Goal: Task Accomplishment & Management: Use online tool/utility

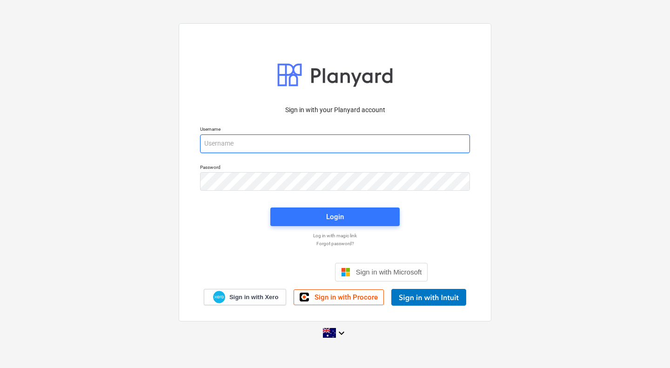
click at [263, 145] on input "email" at bounding box center [335, 144] width 270 height 19
type input "[PERSON_NAME][EMAIL_ADDRESS][DOMAIN_NAME]"
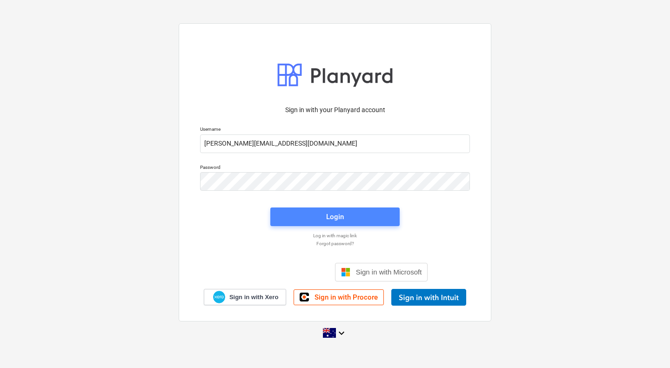
click at [304, 213] on span "Login" at bounding box center [335, 217] width 107 height 12
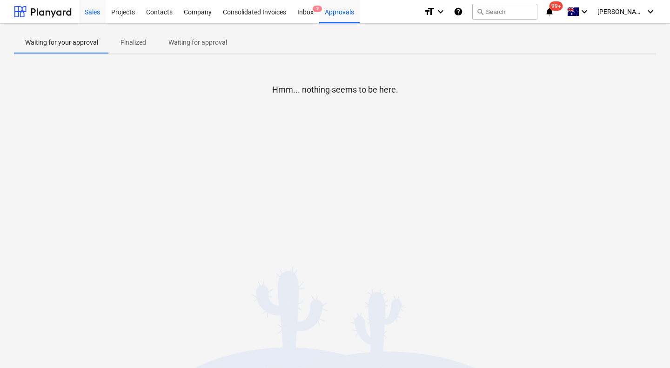
click at [100, 12] on div "Sales" at bounding box center [92, 12] width 27 height 24
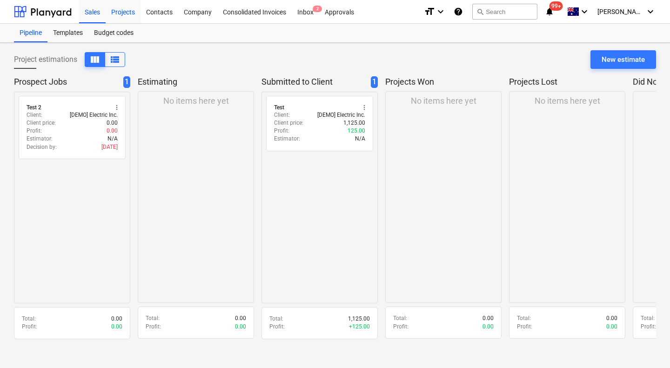
click at [115, 11] on div "Projects" at bounding box center [123, 12] width 35 height 24
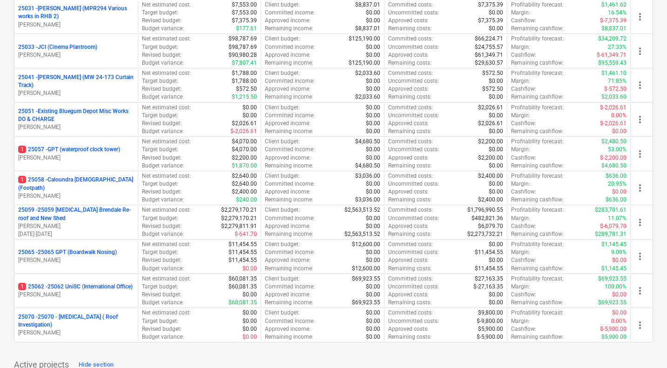
scroll to position [443, 0]
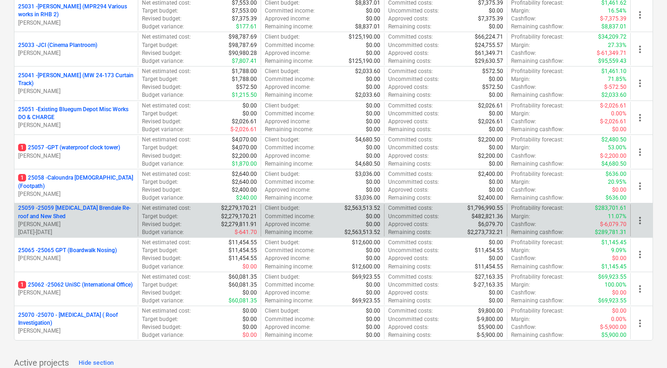
click at [93, 208] on p "25059 - 25059 [MEDICAL_DATA] Brendale Re-roof and New Shed" at bounding box center [76, 212] width 116 height 16
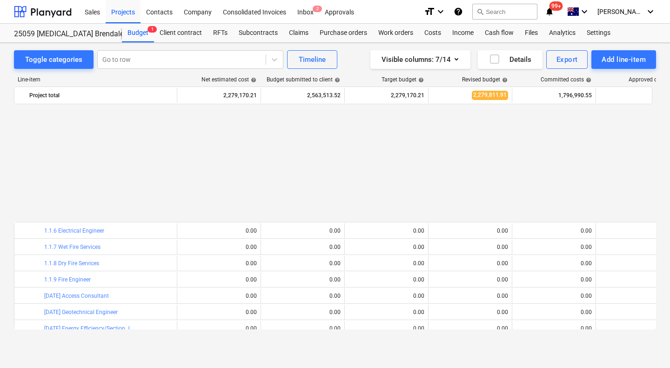
scroll to position [446, 0]
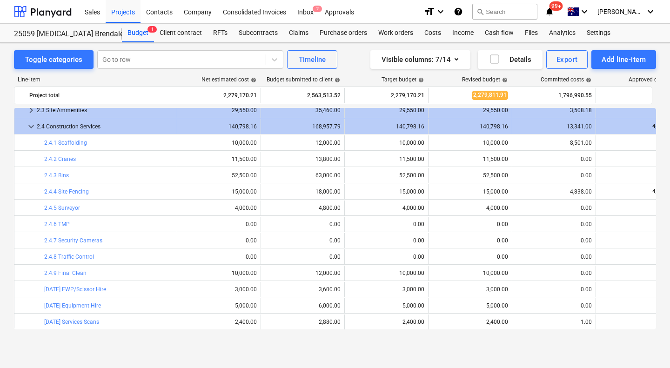
click at [93, 208] on div "bar_chart 2.4.5 Surveyor" at bounding box center [108, 208] width 129 height 7
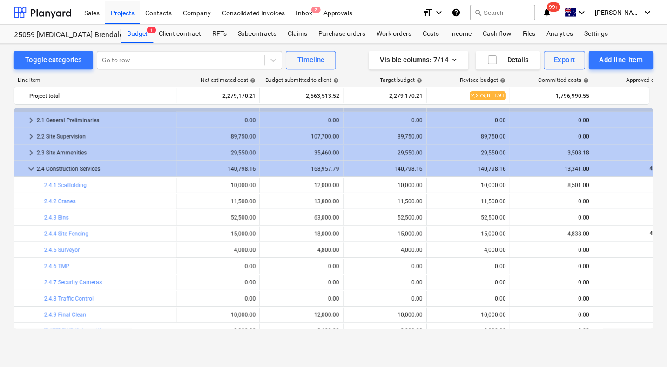
scroll to position [408, 0]
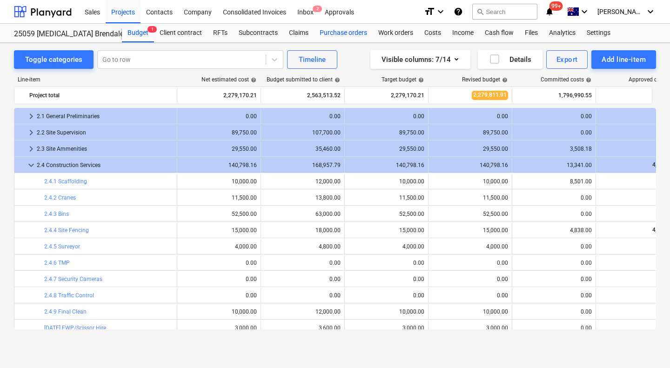
click at [335, 34] on div "Purchase orders" at bounding box center [343, 33] width 59 height 19
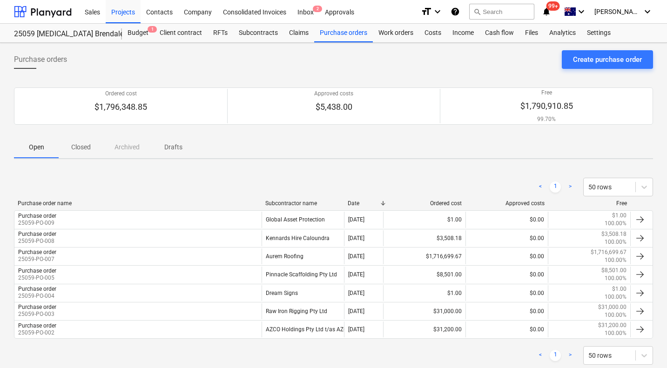
scroll to position [23, 0]
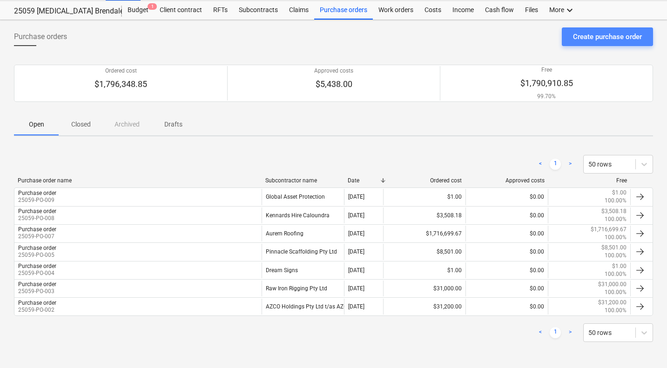
click at [600, 31] on div "Create purchase order" at bounding box center [607, 37] width 69 height 12
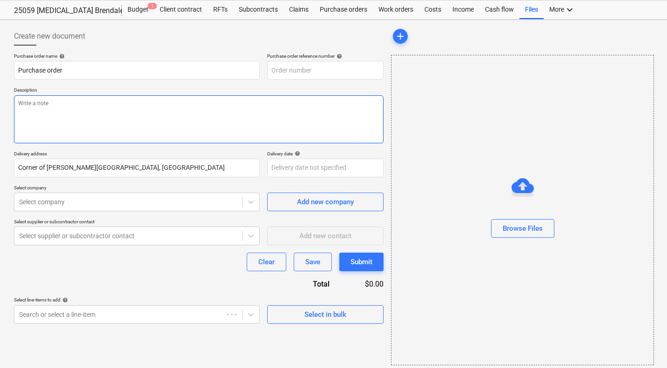
type textarea "x"
type input "25059-PO-010"
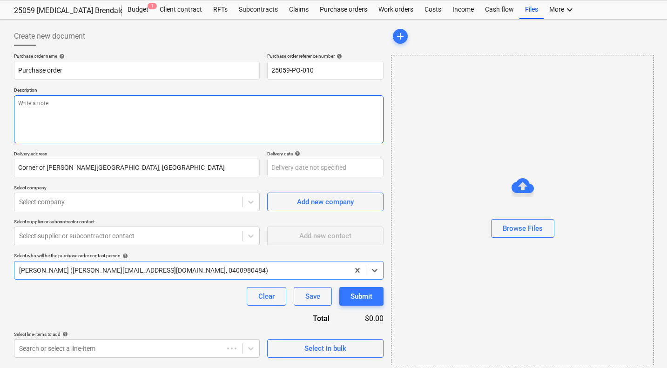
click at [182, 122] on textarea at bounding box center [199, 119] width 370 height 48
type textarea "x"
type textarea "-"
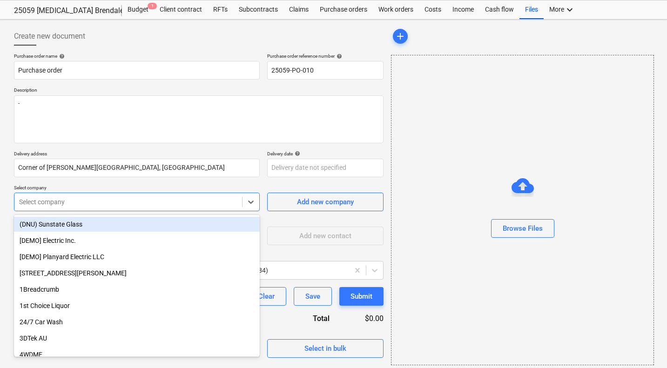
click at [150, 201] on div at bounding box center [128, 201] width 218 height 9
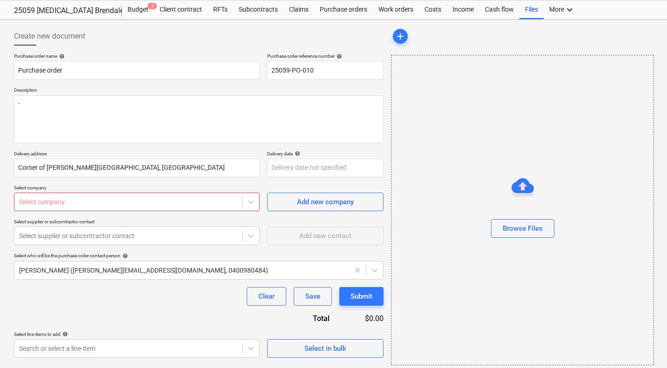
type textarea "x"
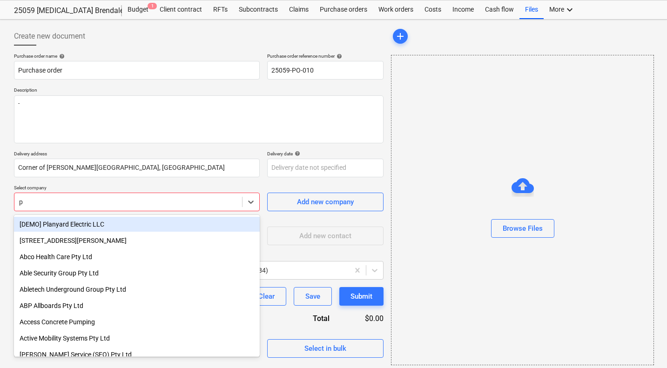
type input "pa"
type textarea "x"
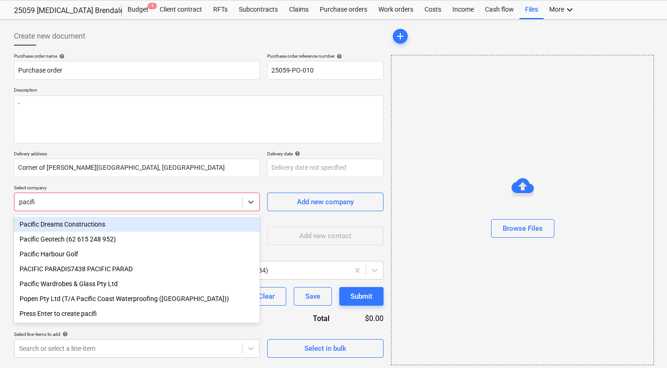
type input "pacific"
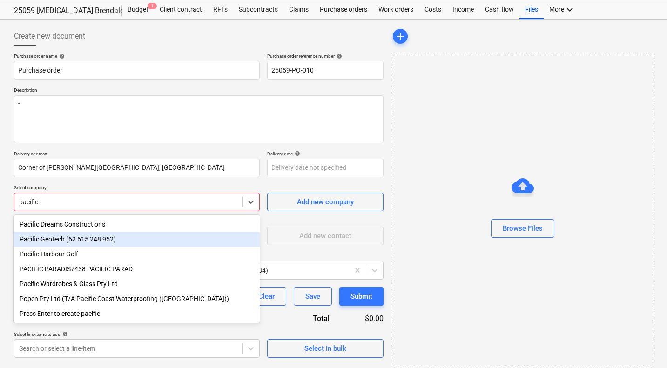
click at [106, 240] on div "Pacific Geotech (62 615 248 952)" at bounding box center [137, 239] width 246 height 15
type textarea "x"
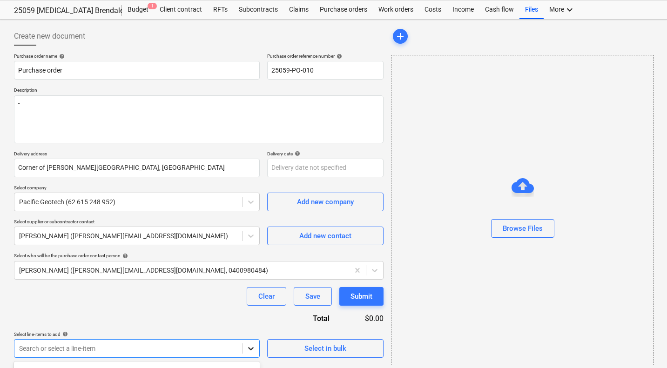
scroll to position [158, 0]
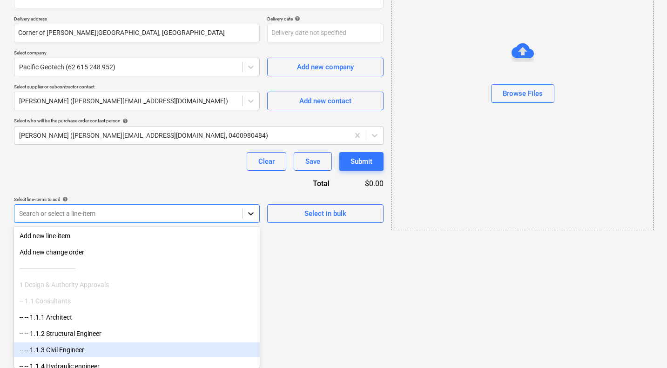
click at [255, 210] on body "Sales Projects Contacts Company Consolidated Invoices Inbox 2 Approvals format_…" at bounding box center [333, 26] width 667 height 368
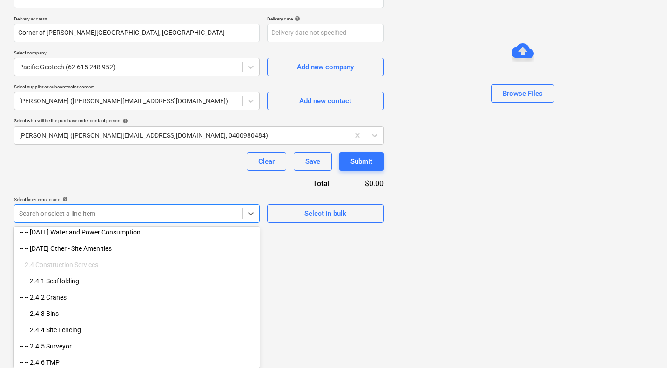
scroll to position [726, 0]
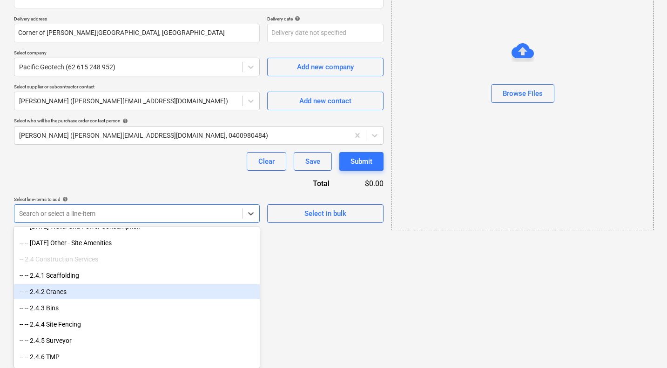
click at [178, 296] on div "-- -- 2.4.2 Cranes" at bounding box center [137, 291] width 246 height 15
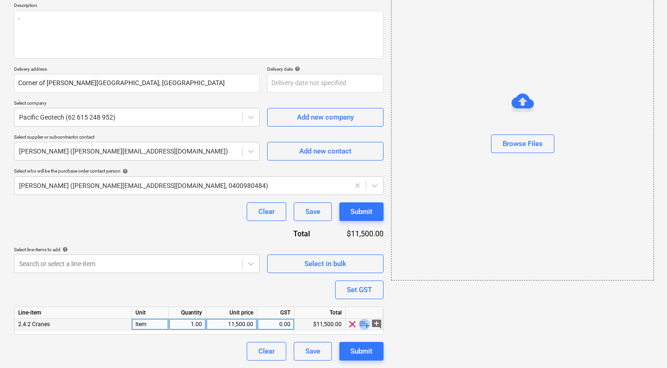
click at [365, 322] on span "playlist_add" at bounding box center [364, 324] width 11 height 11
type textarea "x"
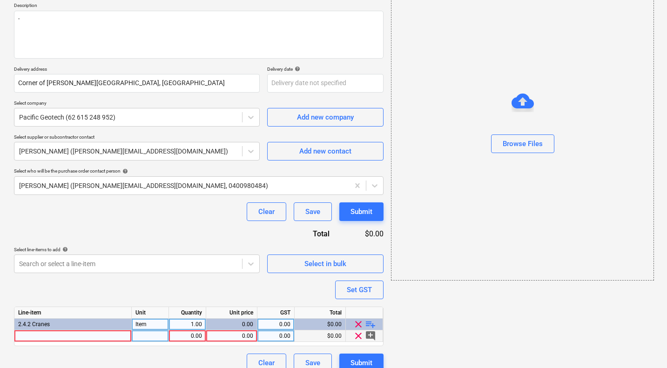
click at [56, 333] on div at bounding box center [72, 336] width 117 height 12
type input "DCP testing for Cranage"
type textarea "x"
click at [137, 335] on div at bounding box center [150, 336] width 37 height 12
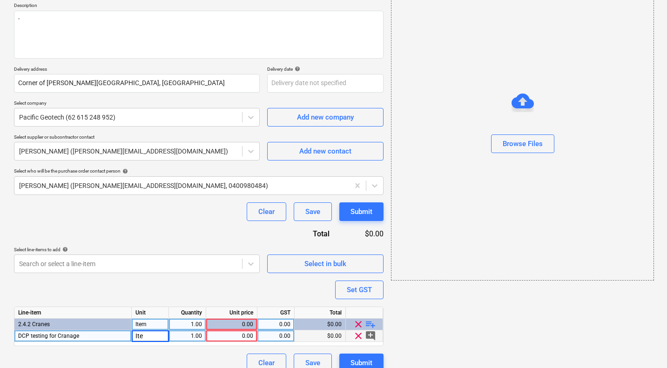
type input "Item"
type textarea "x"
click at [227, 331] on div "0.00" at bounding box center [231, 336] width 43 height 12
type input "1"
type textarea "x"
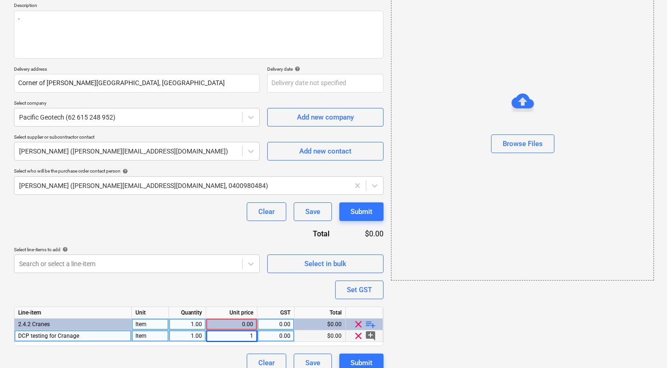
click at [276, 337] on div "0.00" at bounding box center [275, 336] width 29 height 12
type input "10"
click at [422, 339] on div "add Browse Files" at bounding box center [521, 157] width 269 height 437
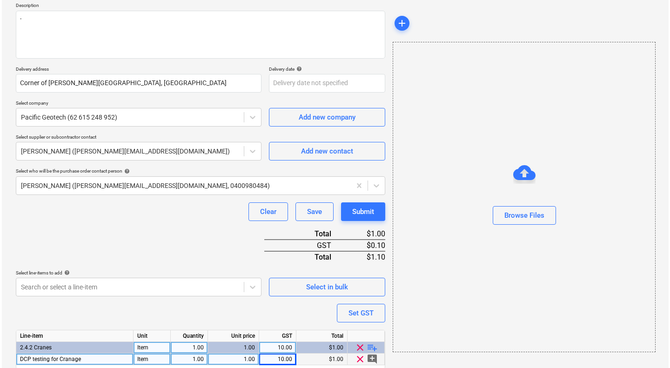
scroll to position [143, 0]
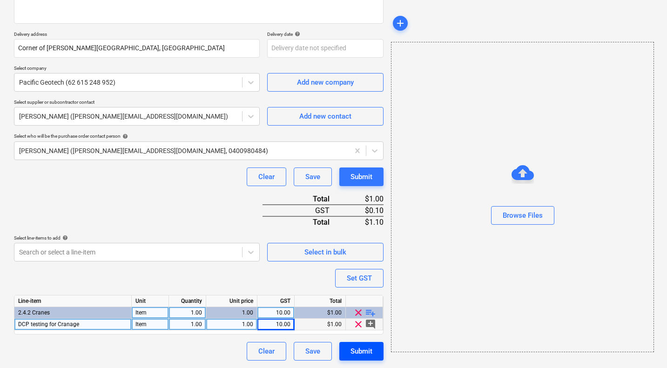
click at [356, 350] on div "Submit" at bounding box center [361, 351] width 22 height 12
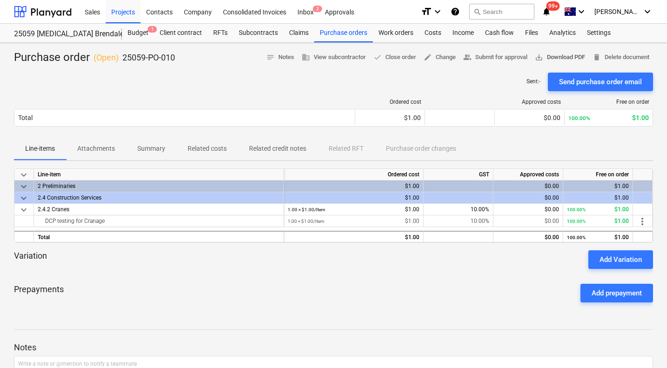
click at [549, 55] on span "save_alt Download PDF" at bounding box center [560, 57] width 50 height 11
click at [330, 33] on div "Purchase orders" at bounding box center [343, 33] width 59 height 19
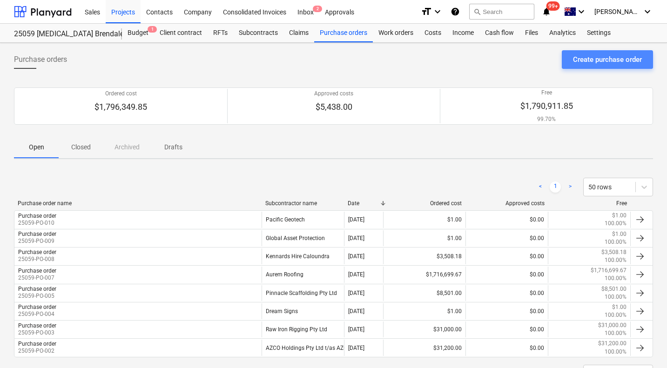
click at [622, 61] on div "Create purchase order" at bounding box center [607, 60] width 69 height 12
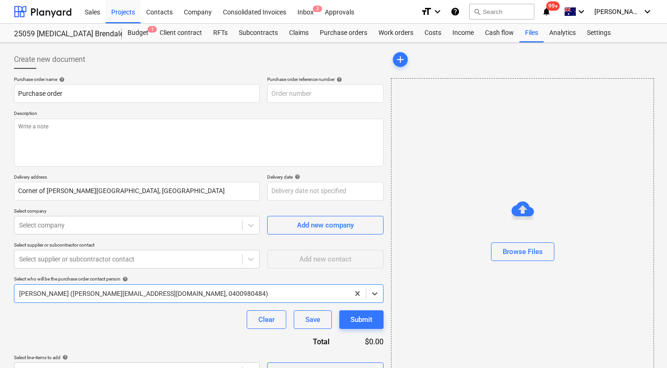
type textarea "x"
type input "25059-PO-011"
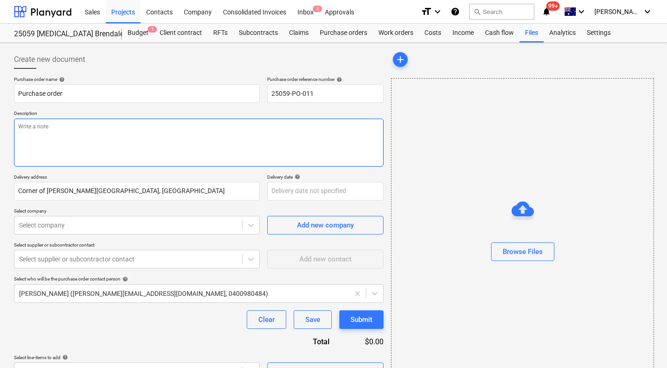
click at [147, 154] on textarea at bounding box center [199, 143] width 370 height 48
type textarea "x"
type textarea "-"
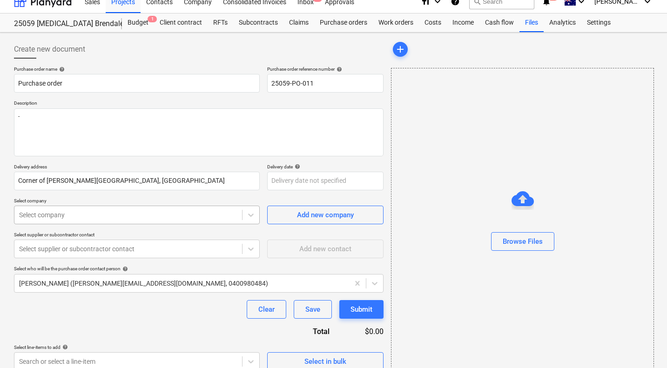
click at [104, 227] on body "Sales Projects Contacts Company Consolidated Invoices Inbox 2 Approvals format_…" at bounding box center [333, 174] width 667 height 368
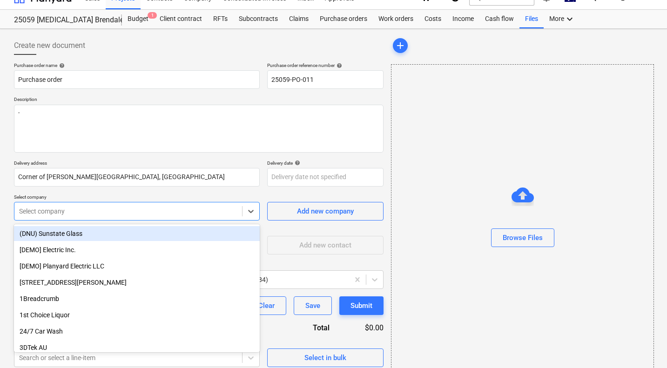
scroll to position [15, 0]
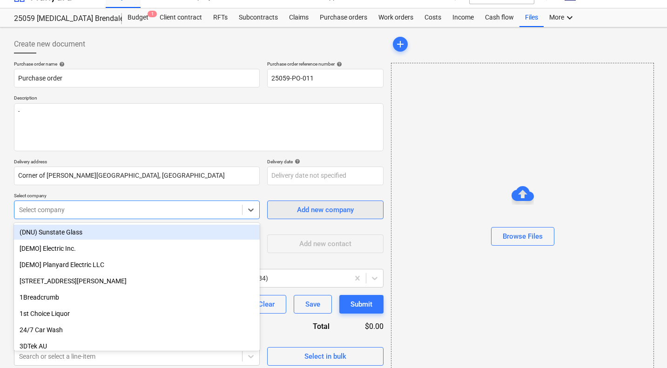
click at [291, 206] on span "Add new company" at bounding box center [325, 210] width 93 height 12
type textarea "x"
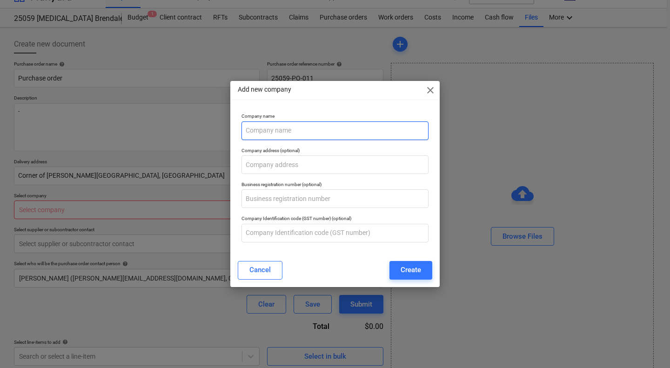
click at [291, 136] on input "text" at bounding box center [335, 130] width 187 height 19
type input "DKE"
type textarea "x"
type input "DKE"
type textarea "x"
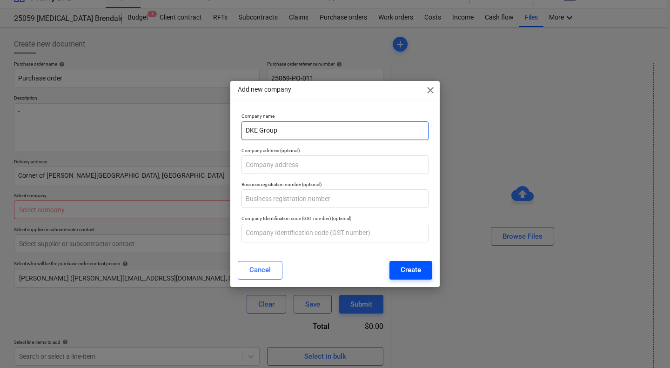
type input "DKE Group"
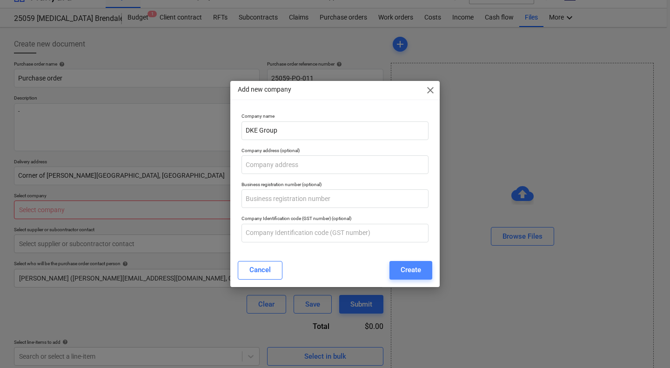
click at [403, 265] on div "Create" at bounding box center [411, 270] width 20 height 12
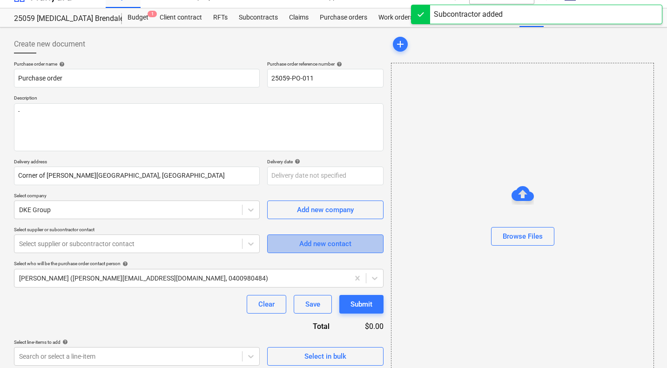
click at [344, 242] on div "Add new contact" at bounding box center [325, 244] width 52 height 12
type textarea "x"
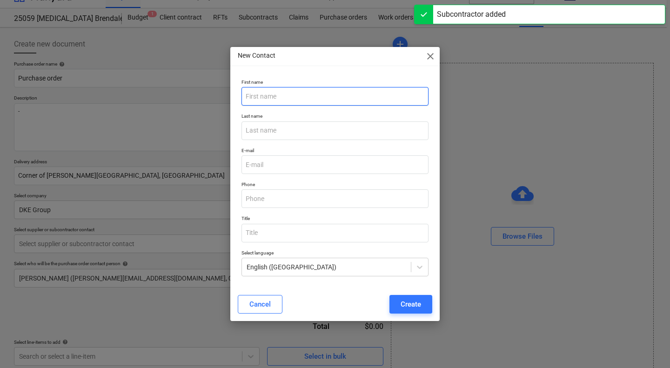
click at [291, 102] on input "text" at bounding box center [335, 96] width 187 height 19
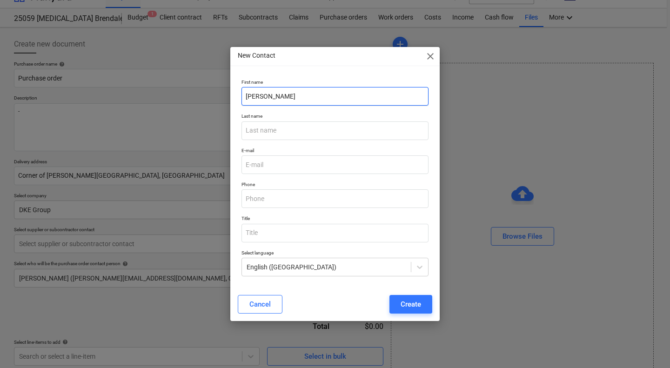
type input "[PERSON_NAME]"
type input "Lalor"
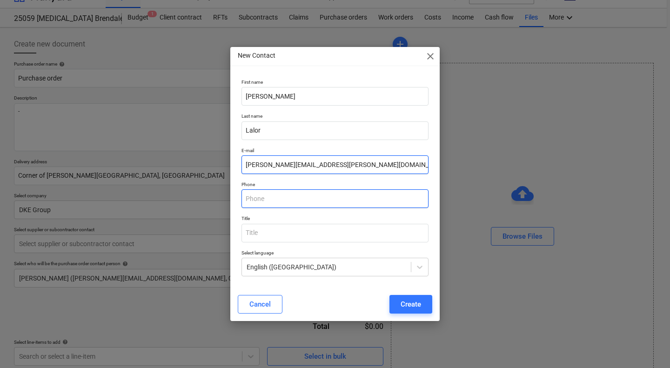
type input "[PERSON_NAME][EMAIL_ADDRESS][PERSON_NAME][DOMAIN_NAME]"
click at [262, 193] on input "text" at bounding box center [335, 198] width 187 height 19
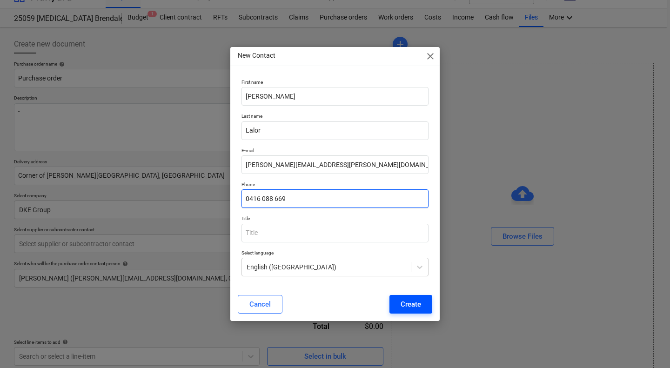
type input "0416 088 669"
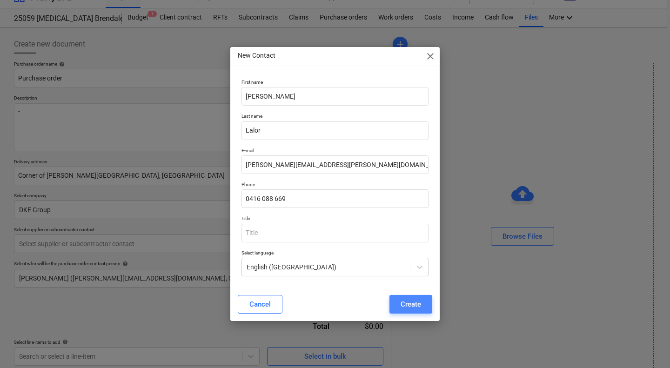
click at [402, 309] on div "Create" at bounding box center [411, 304] width 20 height 12
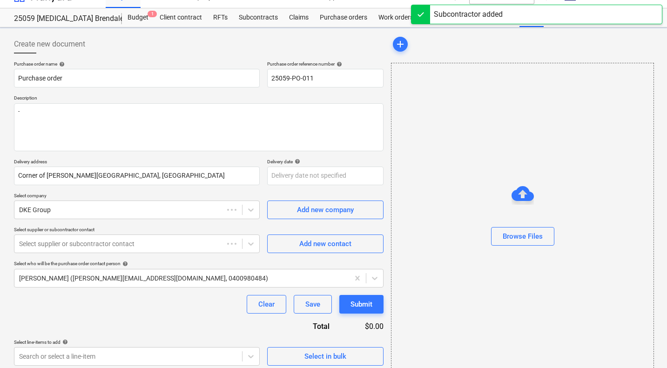
scroll to position [28, 0]
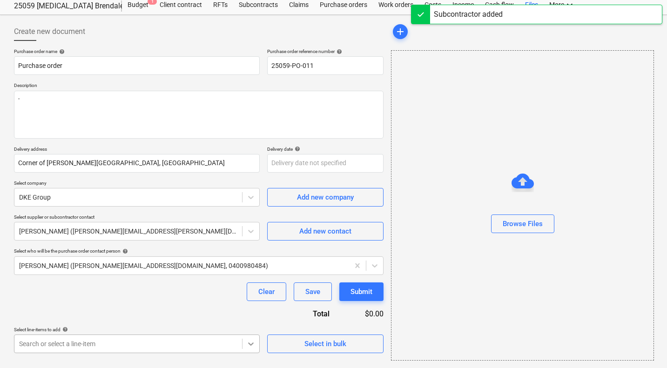
click at [249, 340] on body "Sales Projects Contacts Company Consolidated Invoices Inbox 2 Approvals format_…" at bounding box center [333, 156] width 667 height 368
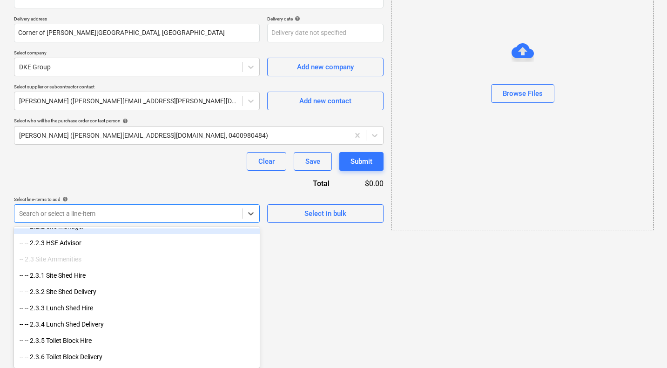
scroll to position [538, 0]
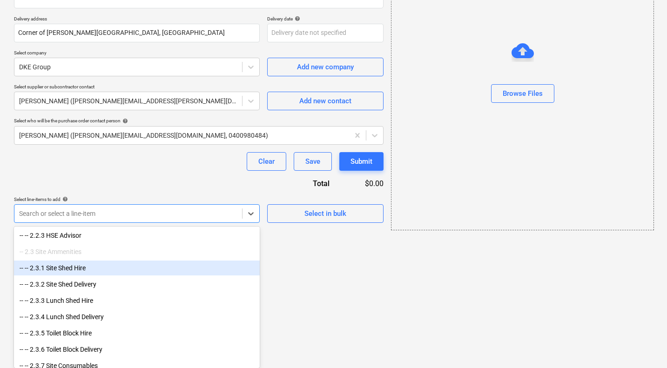
click at [173, 265] on div "-- -- 2.3.1 Site Shed Hire" at bounding box center [137, 268] width 246 height 15
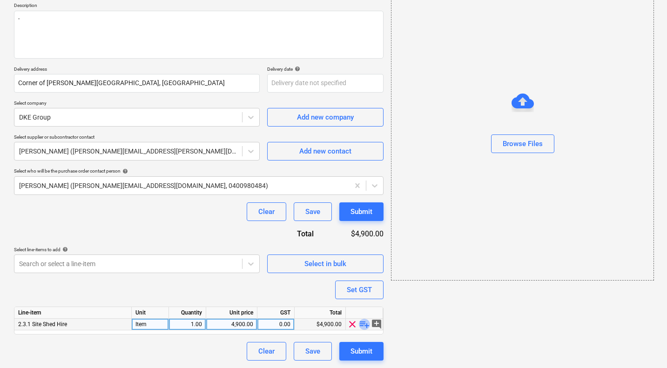
click at [364, 323] on span "playlist_add" at bounding box center [364, 324] width 11 height 11
type textarea "x"
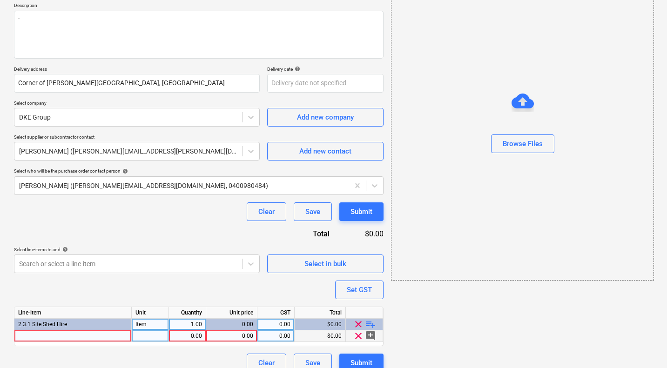
click at [114, 335] on div at bounding box center [72, 336] width 117 height 12
type input "TemporaryServices Connection"
type textarea "x"
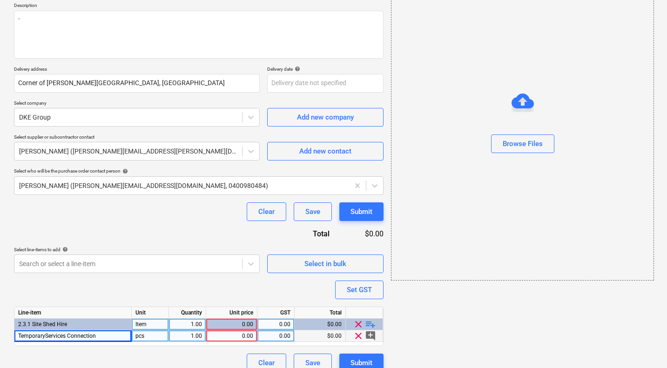
click at [150, 337] on div "pcs" at bounding box center [150, 336] width 37 height 12
type input "Item"
type textarea "x"
click at [239, 333] on div "0.00" at bounding box center [231, 336] width 43 height 12
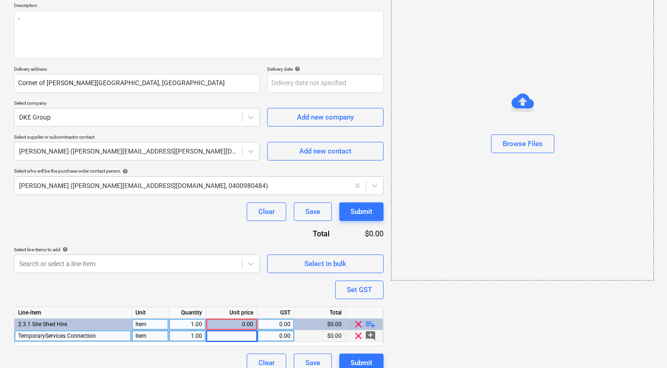
type input "1"
type textarea "x"
click at [281, 333] on div "0.00" at bounding box center [275, 336] width 29 height 12
type input "10"
click at [444, 348] on div "add Browse Files" at bounding box center [521, 157] width 269 height 437
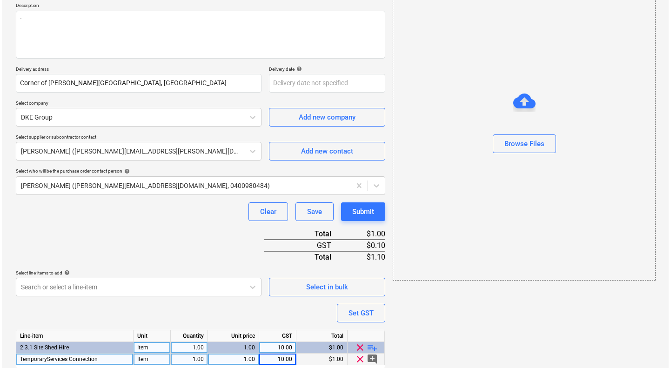
scroll to position [143, 0]
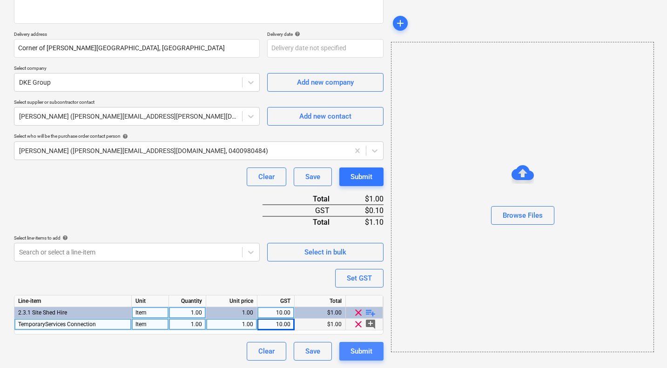
click at [363, 348] on div "Submit" at bounding box center [361, 351] width 22 height 12
type textarea "x"
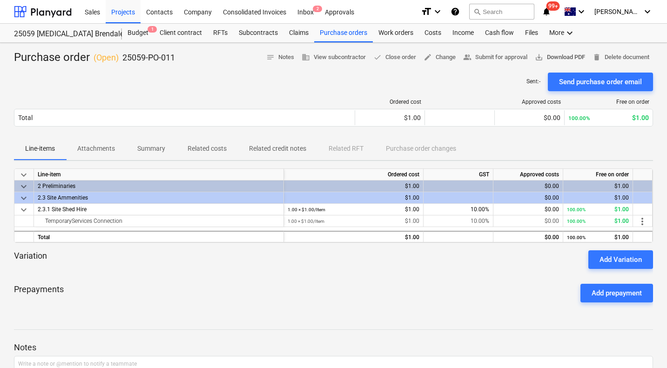
click at [571, 56] on span "save_alt Download PDF" at bounding box center [560, 57] width 50 height 11
